Goal: Contribute content: Contribute content

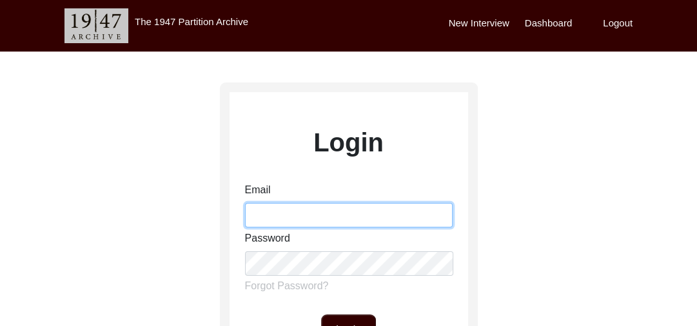
type input "[PERSON_NAME][EMAIL_ADDRESS][PERSON_NAME][DOMAIN_NAME]"
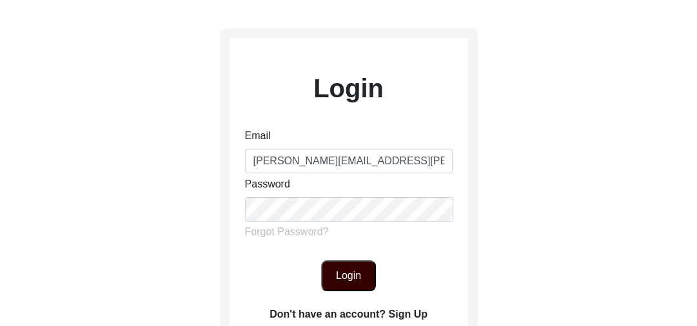
scroll to position [55, 0]
click at [335, 274] on button "Login" at bounding box center [348, 275] width 55 height 31
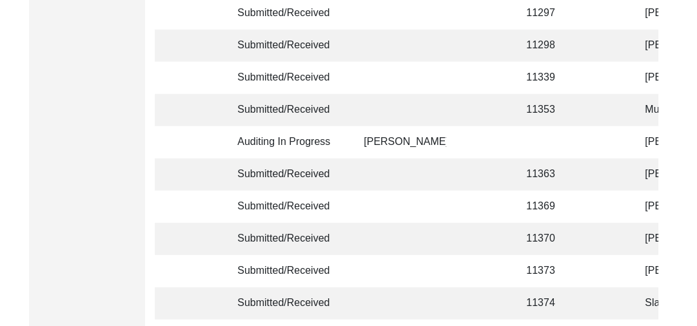
scroll to position [3266, 0]
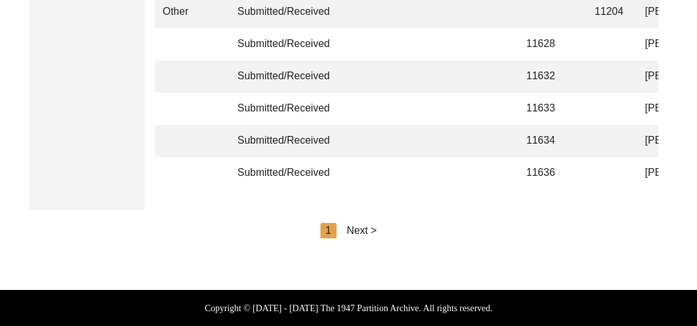
click at [368, 233] on div "Next >" at bounding box center [362, 230] width 30 height 15
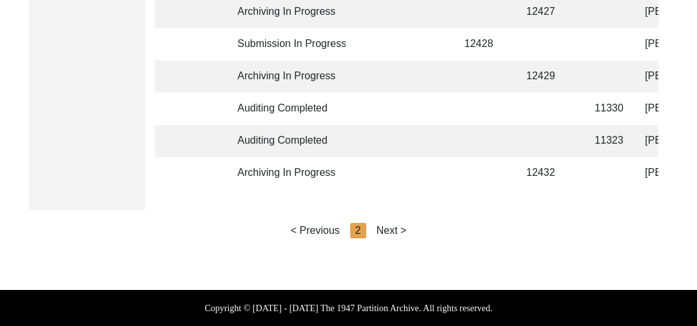
click at [390, 232] on div "Next >" at bounding box center [392, 230] width 30 height 15
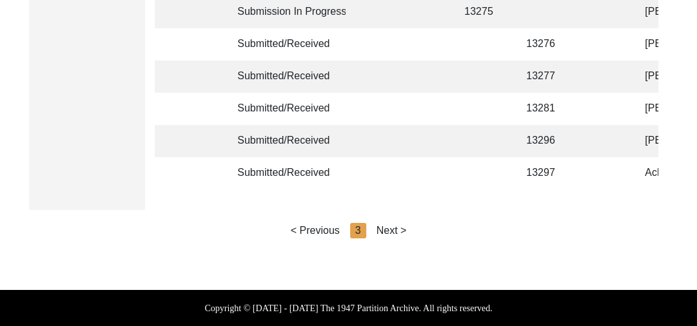
click at [400, 230] on div "Next >" at bounding box center [392, 230] width 30 height 15
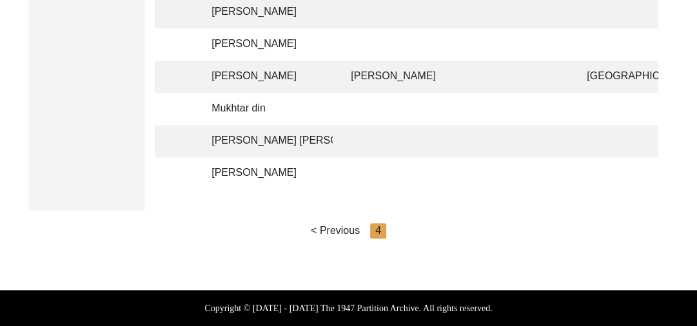
scroll to position [0, 427]
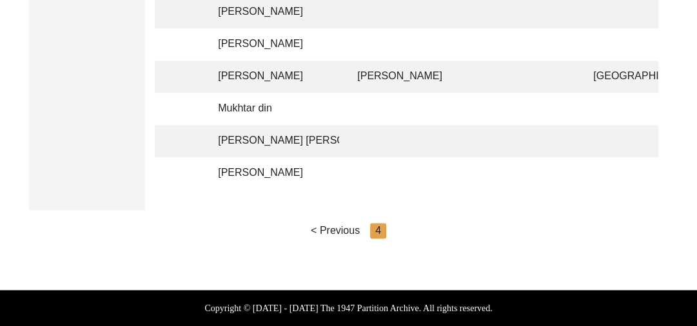
click at [284, 165] on td "[PERSON_NAME]" at bounding box center [274, 173] width 129 height 32
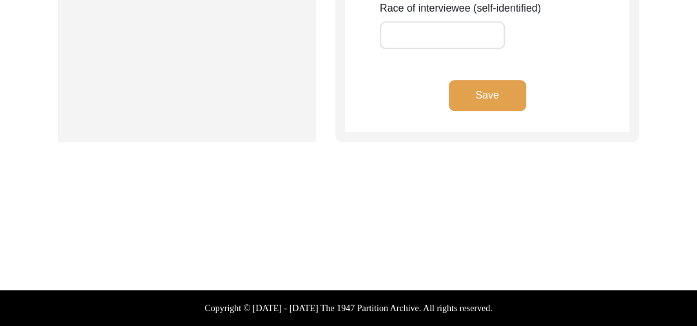
scroll to position [1166, 0]
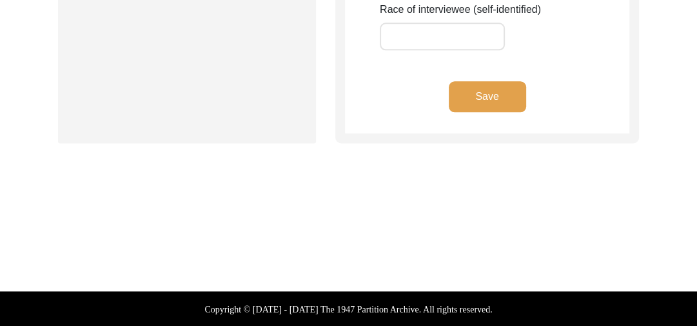
type input "[PERSON_NAME]"
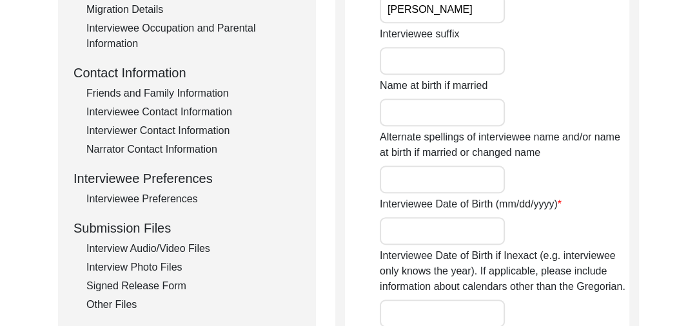
scroll to position [423, 0]
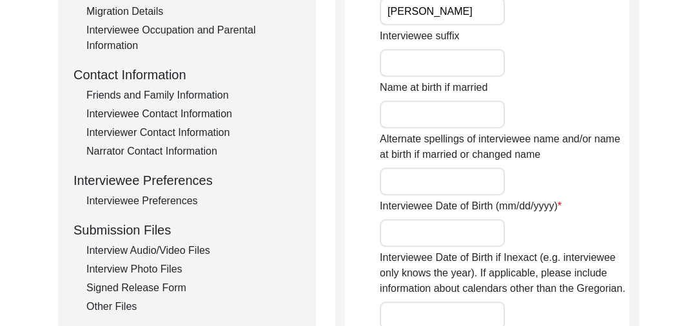
click at [165, 248] on div "Interview Audio/Video Files" at bounding box center [193, 250] width 214 height 15
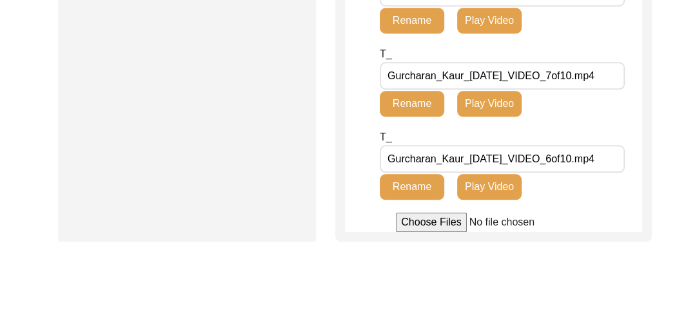
scroll to position [826, 0]
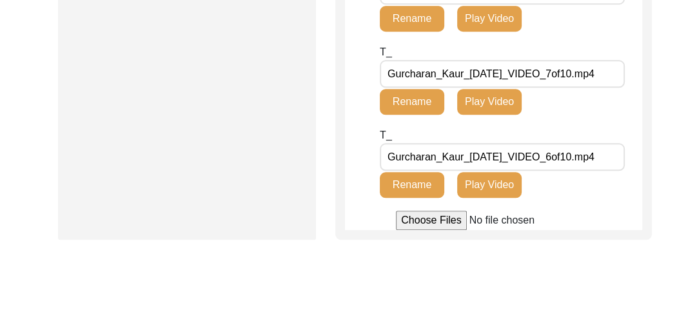
click at [408, 230] on input "file" at bounding box center [493, 220] width 195 height 19
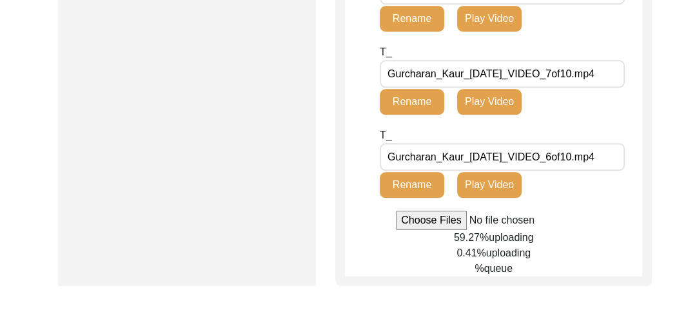
click at [419, 230] on input "file" at bounding box center [493, 220] width 195 height 19
type input "C:\fakepath\Gurcharan_Kaur_[DATE]_BROLL_1of4.mp4"
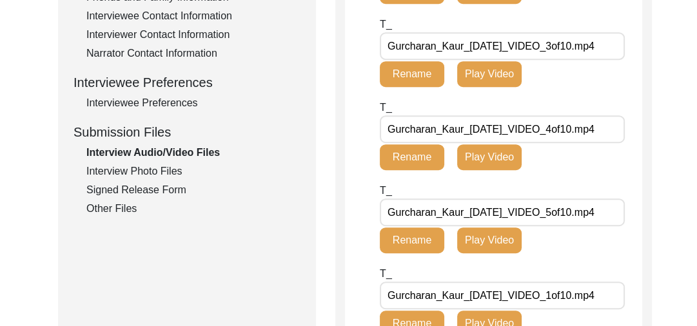
scroll to position [518, 0]
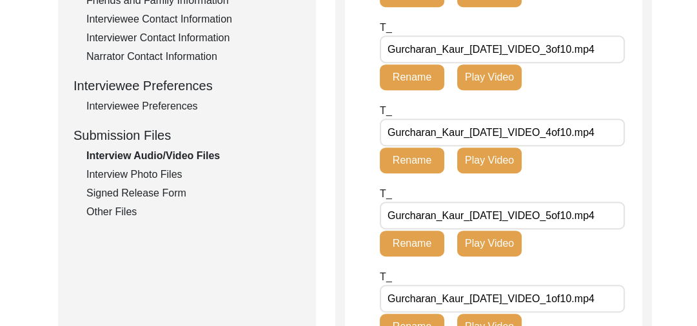
click at [152, 172] on div "Interview Photo Files" at bounding box center [193, 174] width 214 height 15
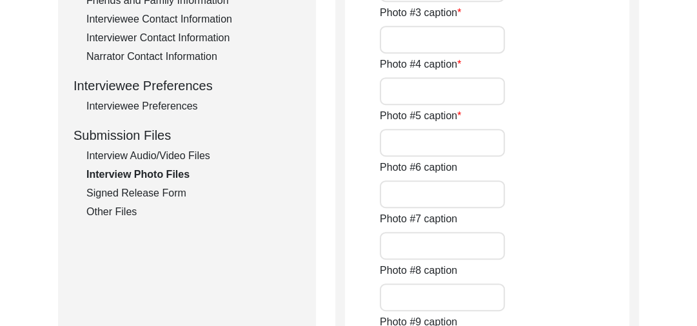
scroll to position [162, 0]
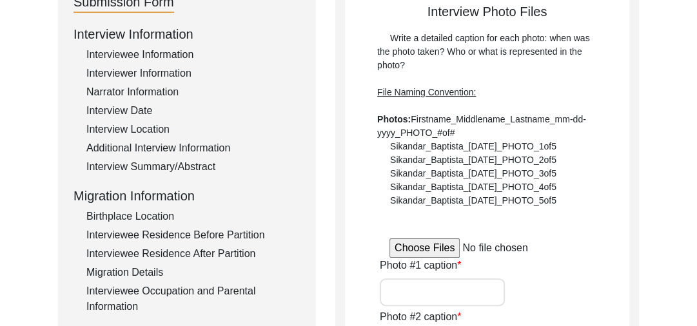
click at [426, 243] on input "file" at bounding box center [487, 248] width 195 height 19
type input "C:\fakepath\Gurcharan_Kaur_[DATE]_PHOTO_1of5.jpg"
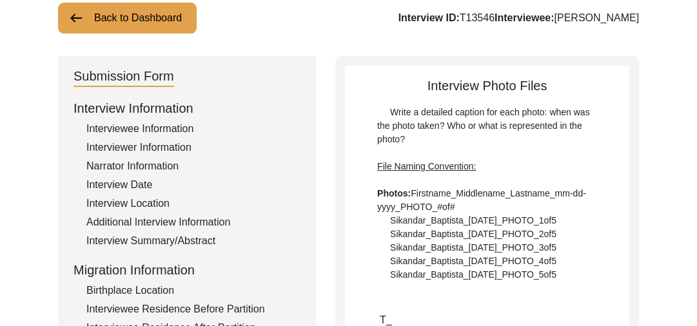
scroll to position [0, 0]
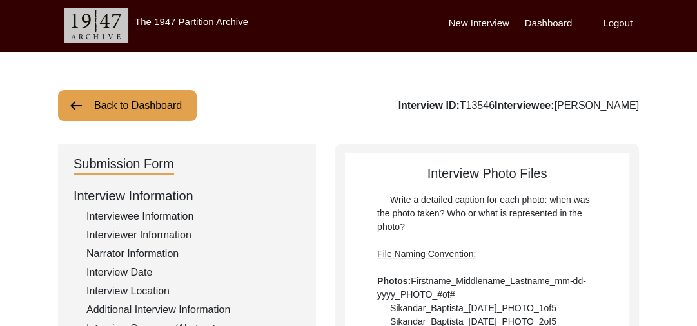
click at [543, 23] on label "Dashboard" at bounding box center [548, 23] width 47 height 15
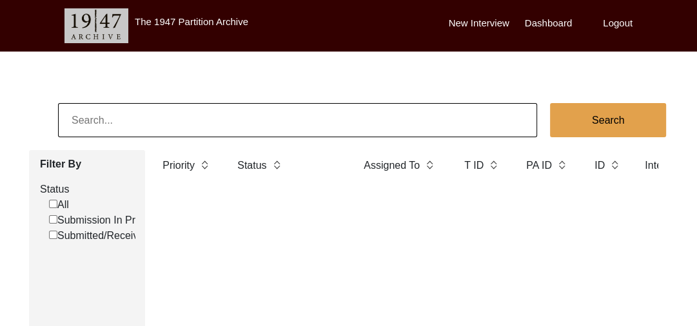
click at [462, 19] on label "New Interview" at bounding box center [479, 23] width 61 height 15
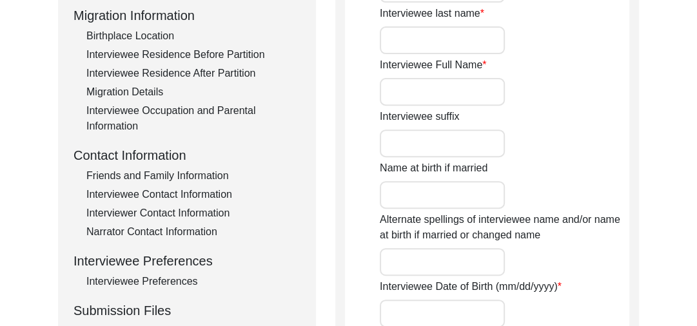
scroll to position [341, 0]
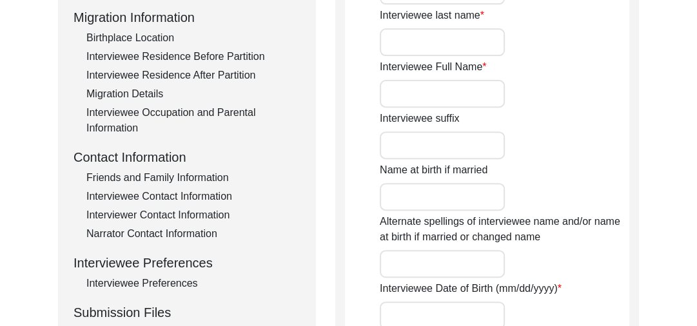
click at [418, 99] on input "Interviewee Full Name" at bounding box center [442, 94] width 125 height 28
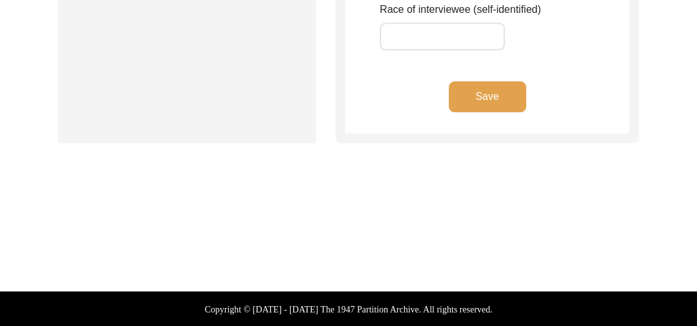
type input "[PERSON_NAME]"
click at [480, 93] on button "Save" at bounding box center [487, 96] width 77 height 31
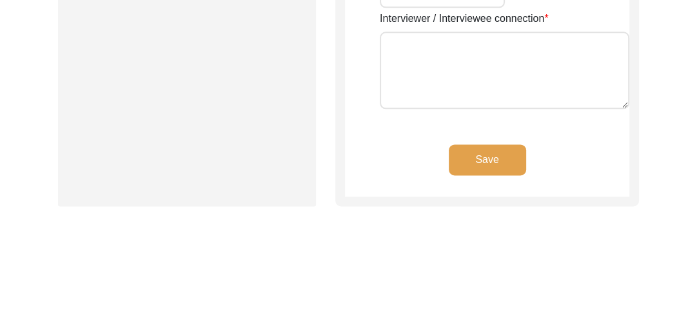
scroll to position [0, 0]
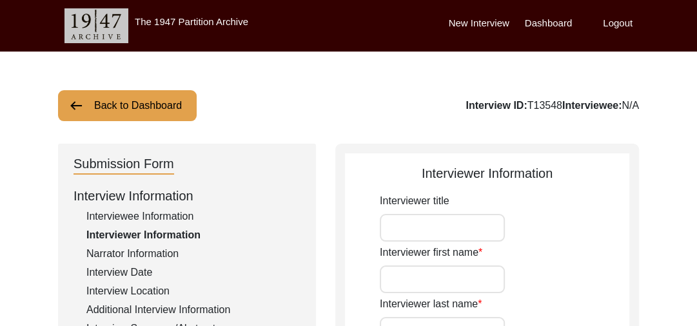
click at [83, 103] on img at bounding box center [75, 105] width 15 height 15
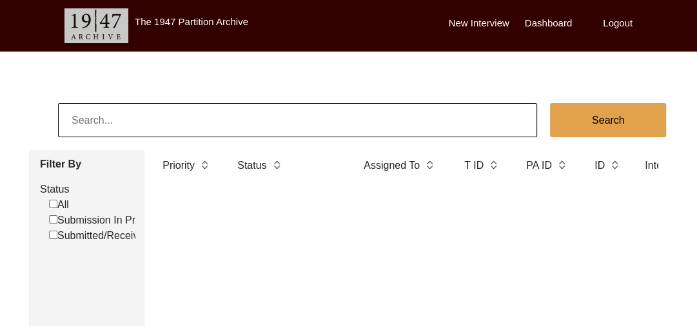
click at [560, 19] on label "Dashboard" at bounding box center [548, 23] width 47 height 15
click at [540, 22] on label "Dashboard" at bounding box center [548, 23] width 47 height 15
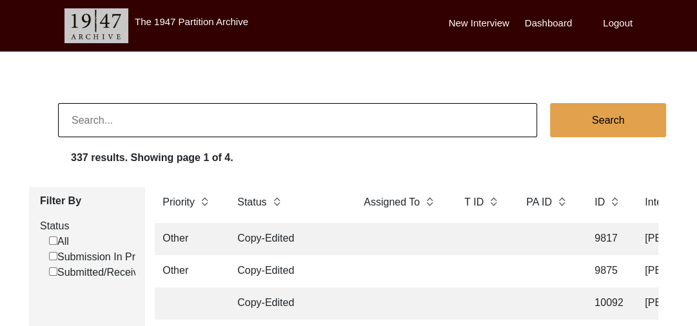
click at [544, 16] on label "Dashboard" at bounding box center [548, 23] width 47 height 15
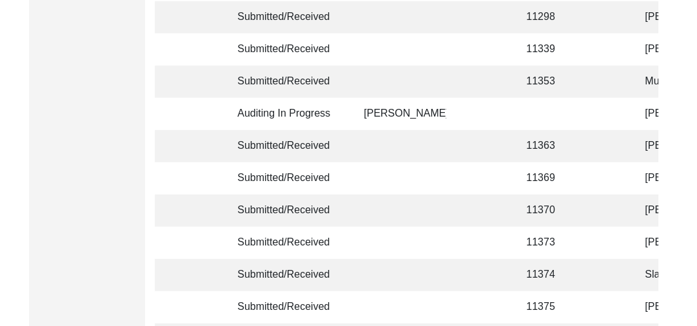
scroll to position [3266, 0]
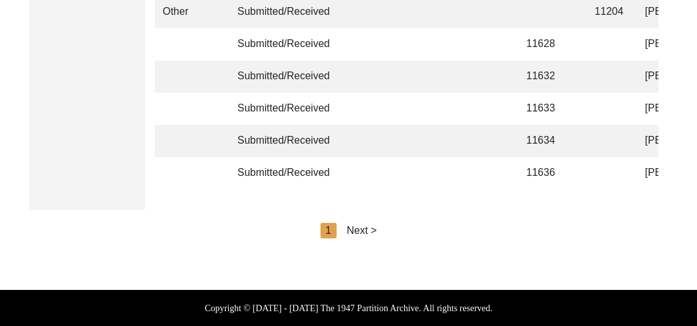
click at [362, 226] on div "Next >" at bounding box center [362, 230] width 30 height 15
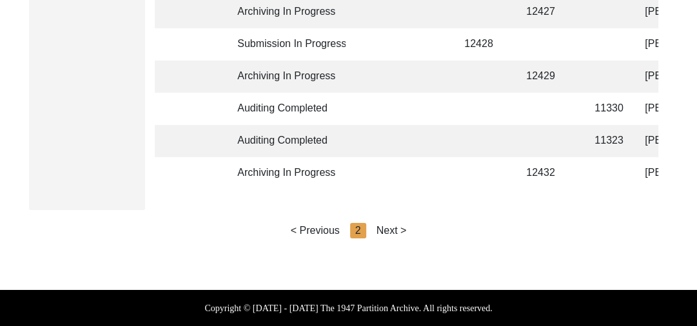
click at [390, 228] on div "Next >" at bounding box center [392, 230] width 30 height 15
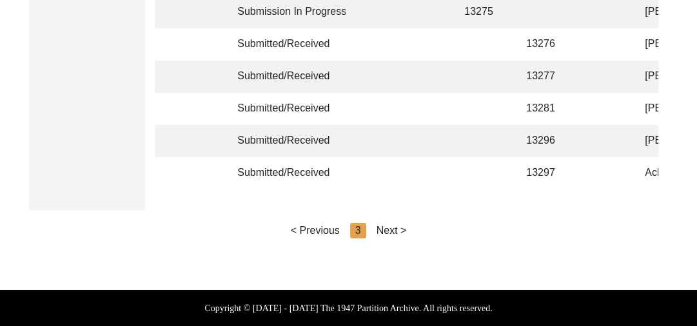
click at [390, 228] on div "Next >" at bounding box center [392, 230] width 30 height 15
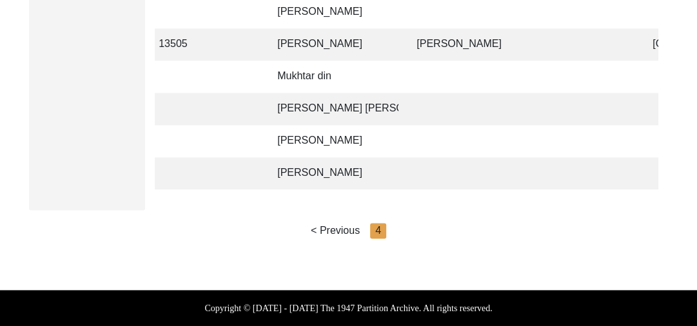
scroll to position [0, 385]
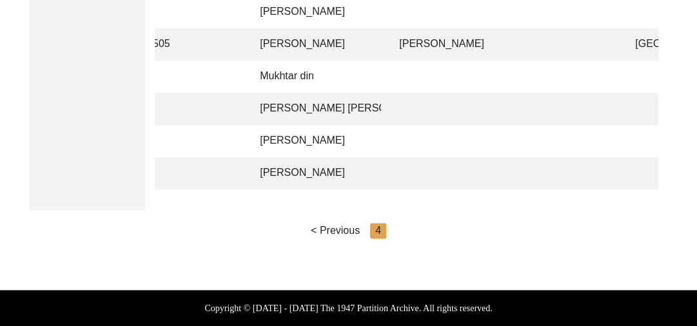
click at [402, 159] on td at bounding box center [504, 173] width 226 height 32
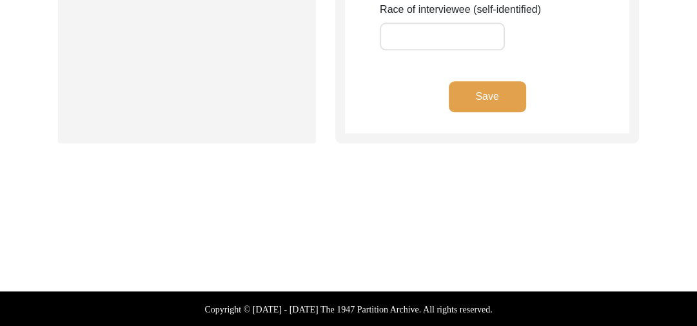
type input "[PERSON_NAME]"
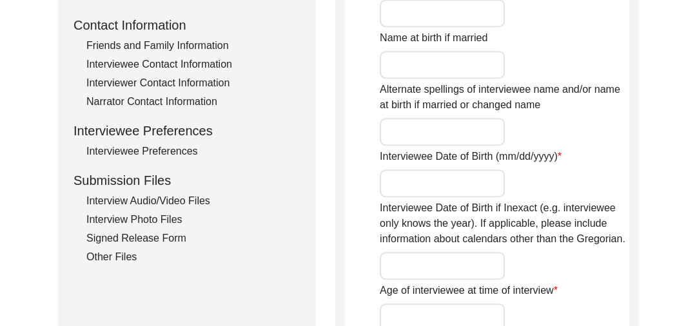
scroll to position [477, 0]
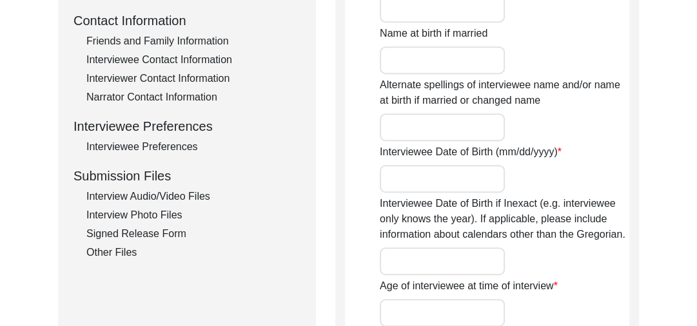
click at [153, 192] on div "Interview Audio/Video Files" at bounding box center [193, 196] width 214 height 15
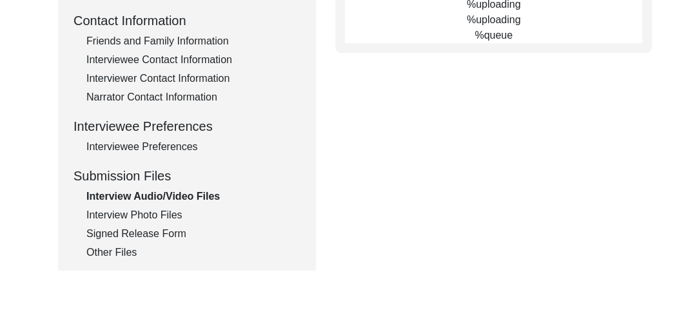
type input "C:\fakepath\Chaman_Lal_[DATE]_BROLL_1of2.mp4"
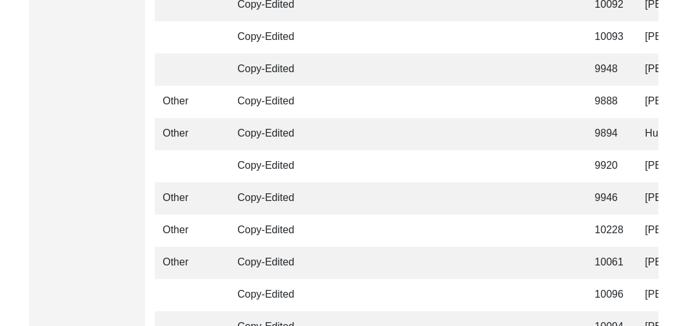
scroll to position [3266, 0]
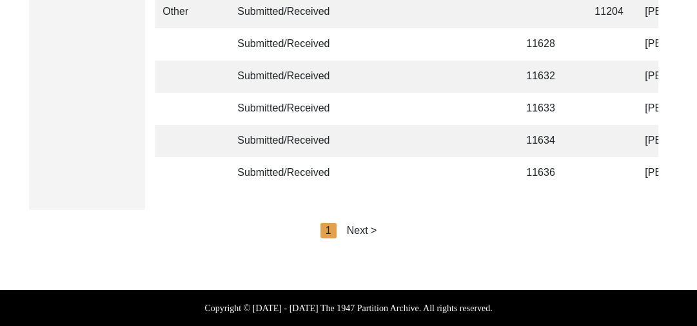
click at [363, 230] on div "Next >" at bounding box center [362, 230] width 30 height 15
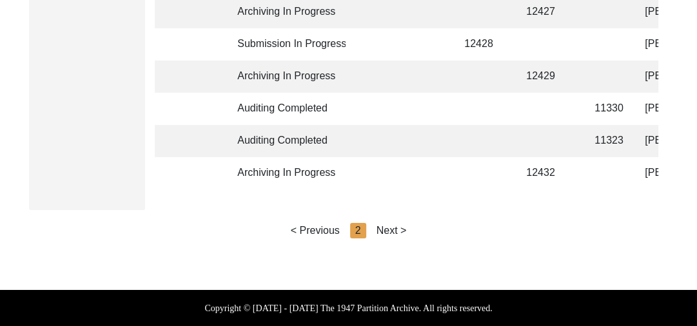
click at [384, 230] on div "Next >" at bounding box center [392, 230] width 30 height 15
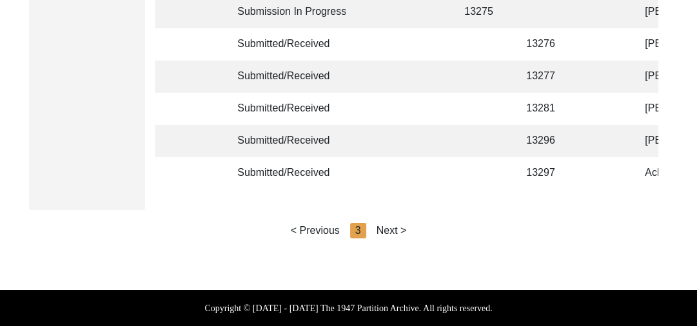
click at [384, 230] on div "Next >" at bounding box center [392, 230] width 30 height 15
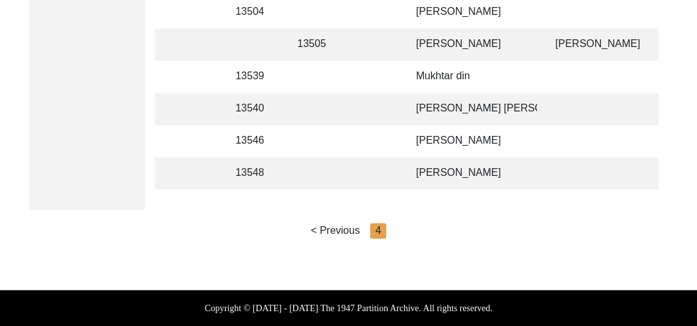
scroll to position [0, 253]
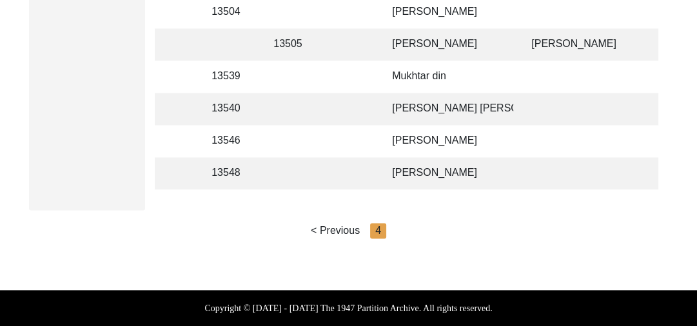
click at [334, 157] on td at bounding box center [354, 173] width 40 height 32
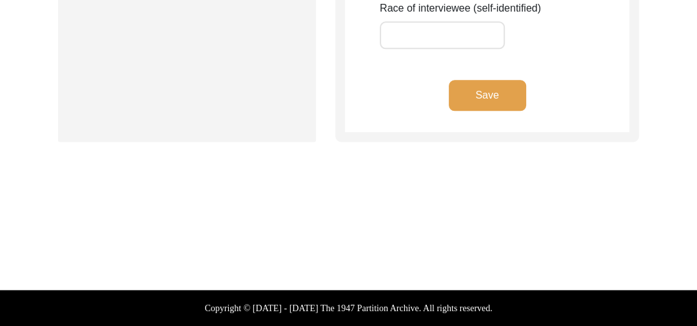
scroll to position [1166, 0]
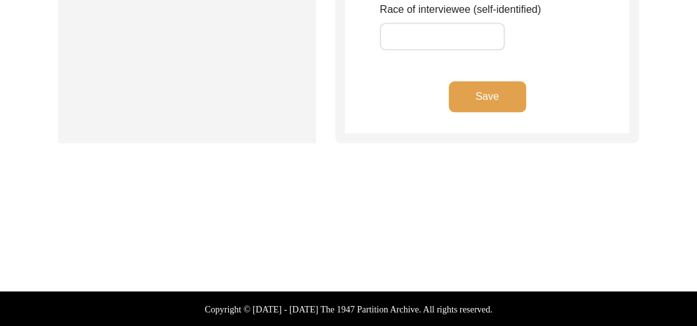
type input "[PERSON_NAME]"
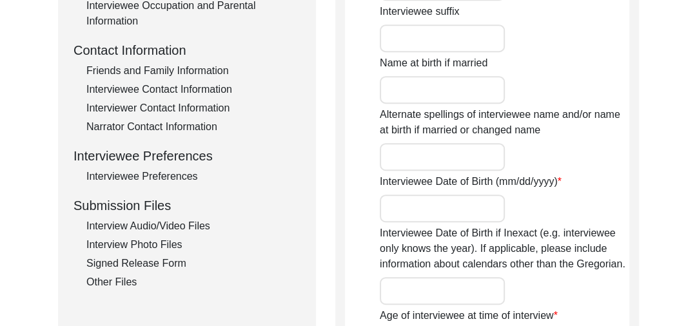
scroll to position [485, 0]
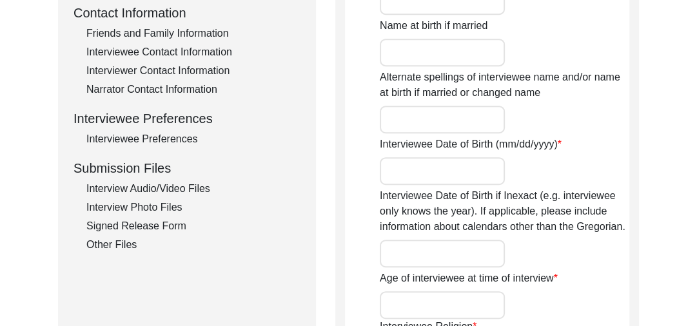
click at [159, 186] on div "Interview Audio/Video Files" at bounding box center [193, 188] width 214 height 15
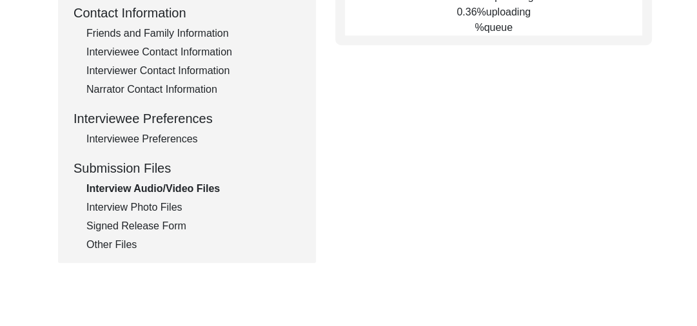
type input "C:\fakepath\Chaman_Lal_[DATE]_BROLL_1of2.mp4"
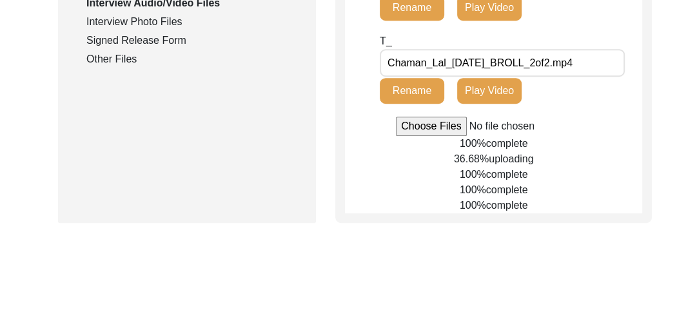
scroll to position [684, 0]
